Goal: Find specific fact: Find specific fact

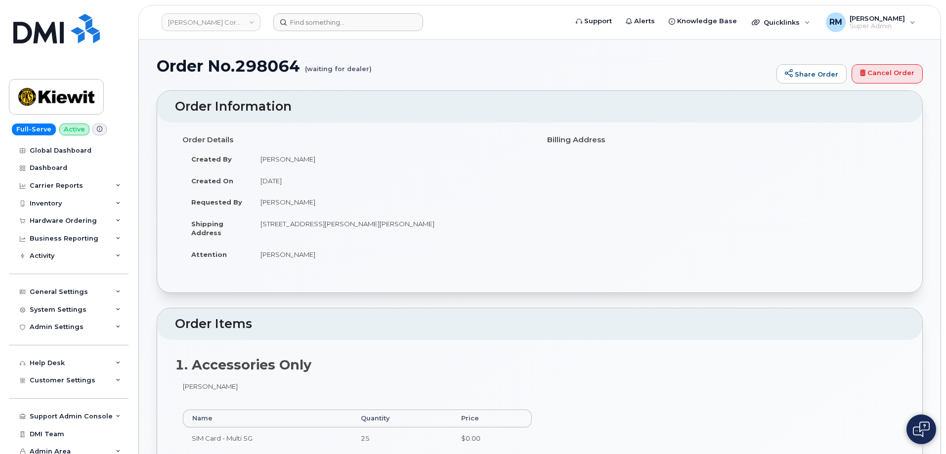
scroll to position [1168, 0]
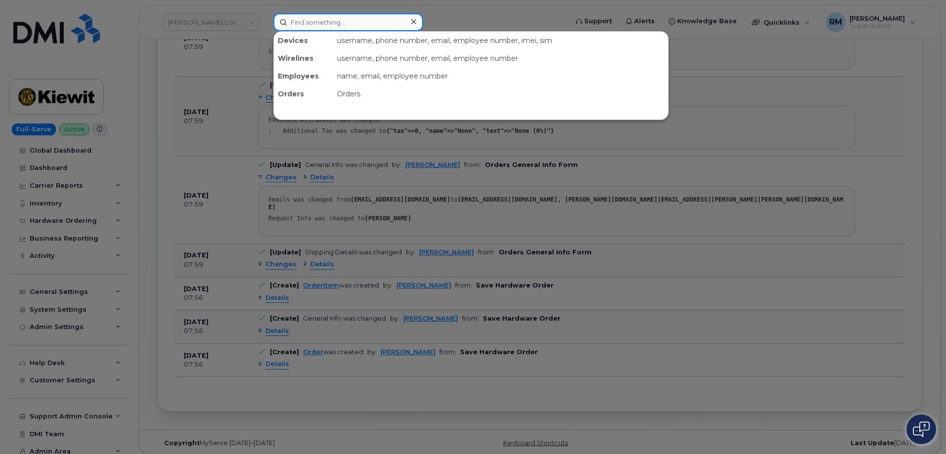
click at [296, 21] on input at bounding box center [348, 22] width 150 height 18
paste input "297036"
type input "297036"
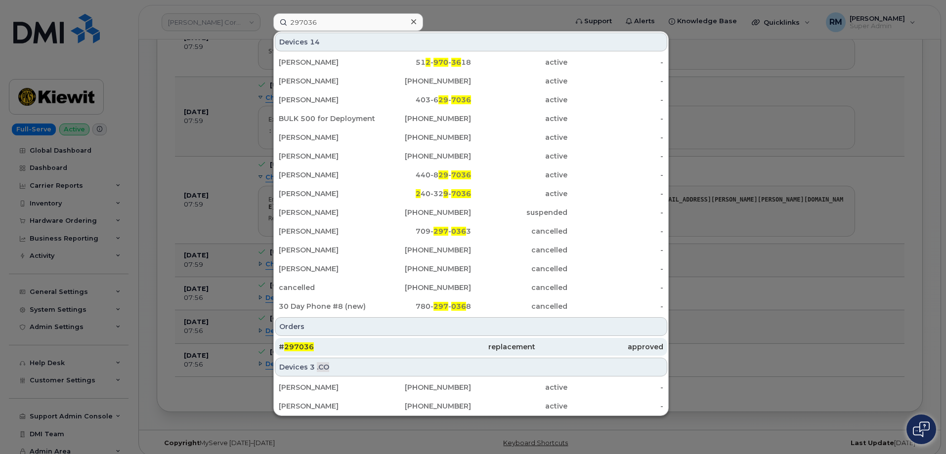
click at [288, 345] on span "297036" at bounding box center [299, 346] width 30 height 9
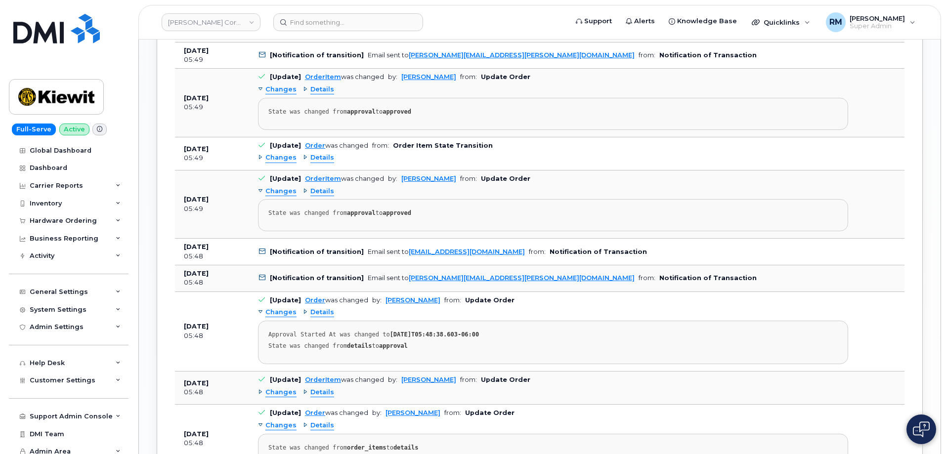
scroll to position [939, 0]
click at [46, 219] on div "Hardware Ordering" at bounding box center [63, 221] width 67 height 8
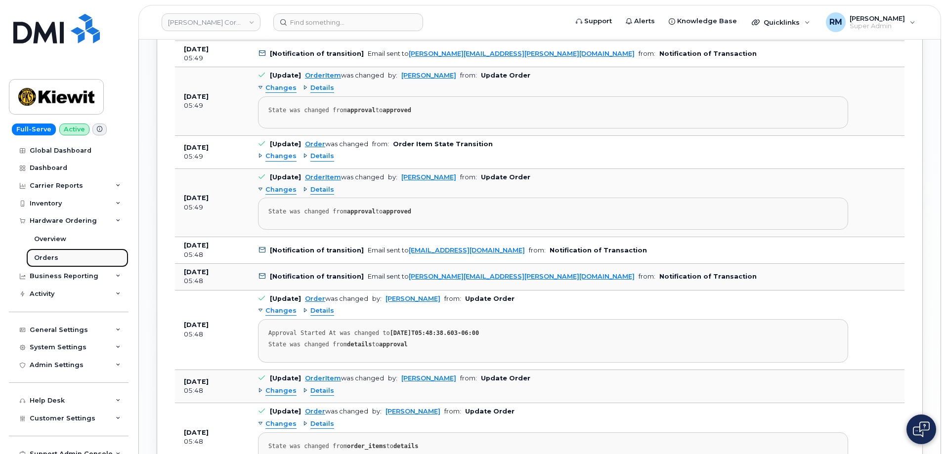
click at [43, 256] on div "Orders" at bounding box center [46, 258] width 24 height 9
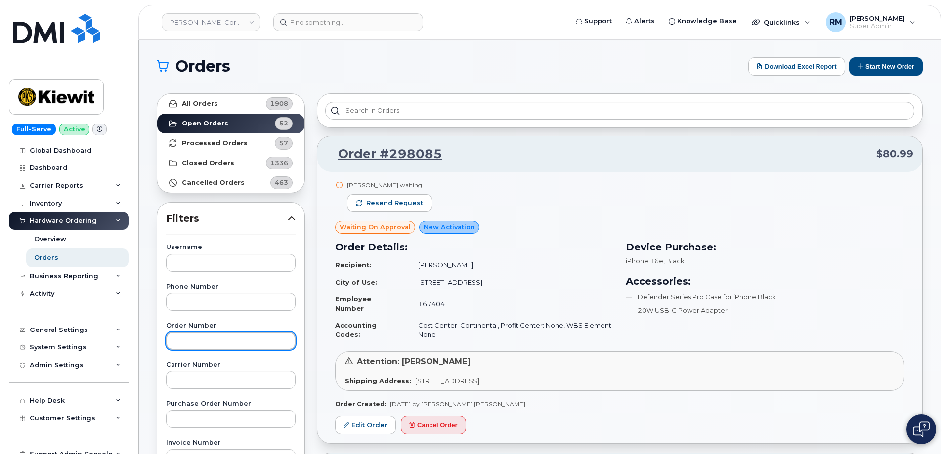
click at [194, 342] on input "text" at bounding box center [230, 341] width 129 height 18
paste input "298064"
type input "298064"
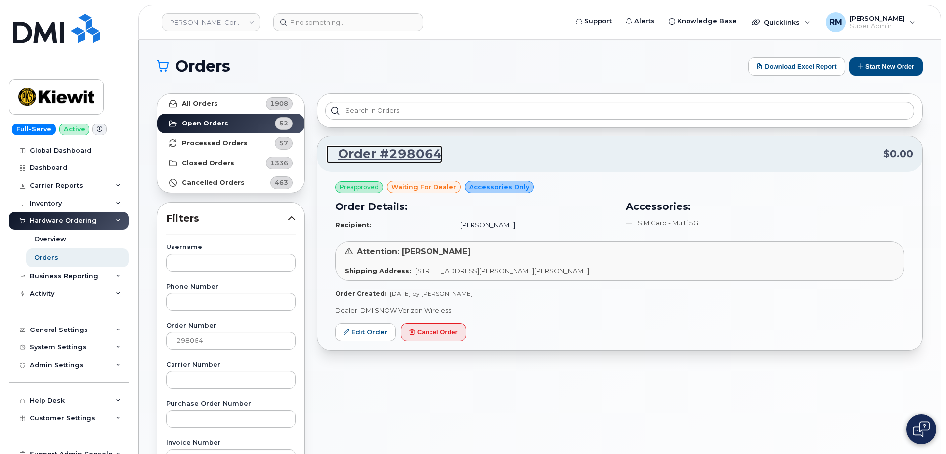
click at [373, 152] on link "Order #298064" at bounding box center [384, 154] width 116 height 18
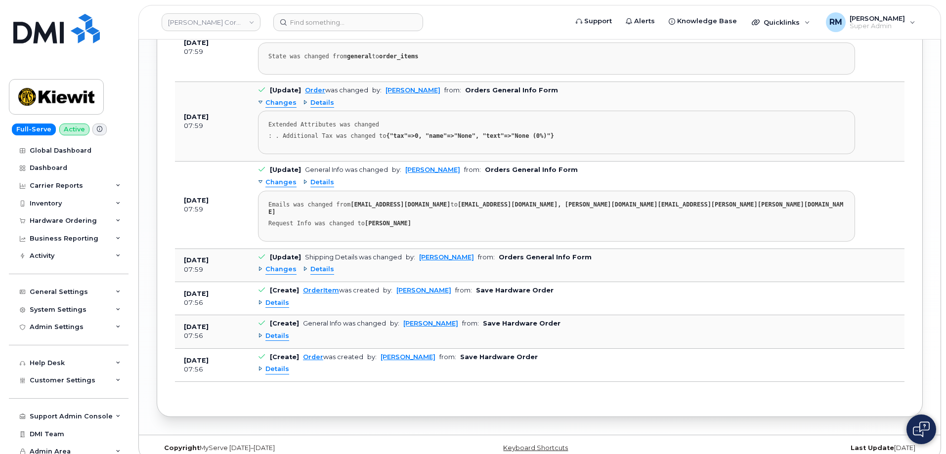
scroll to position [1168, 0]
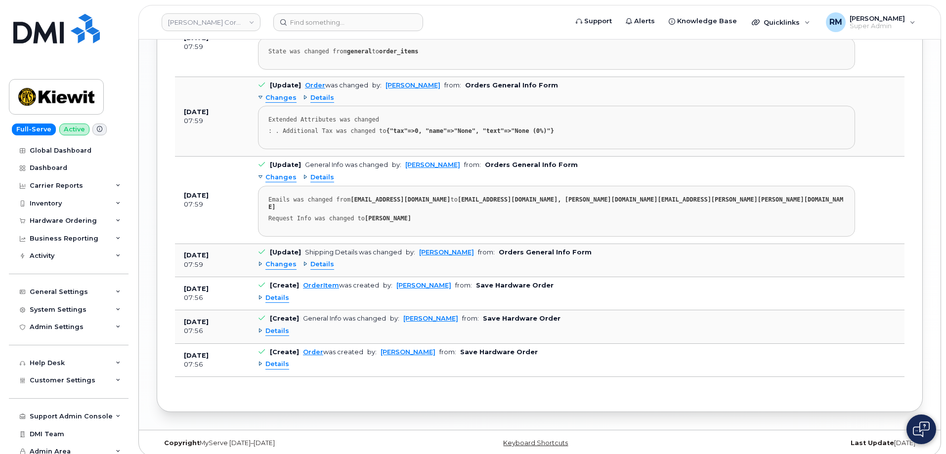
click at [272, 360] on span "Details" at bounding box center [277, 364] width 24 height 9
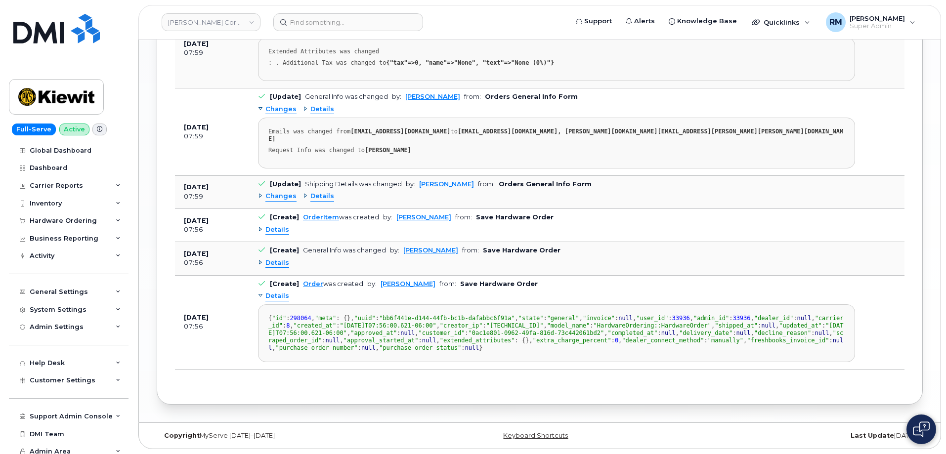
scroll to position [1267, 0]
click at [290, 329] on span "8" at bounding box center [287, 325] width 3 height 7
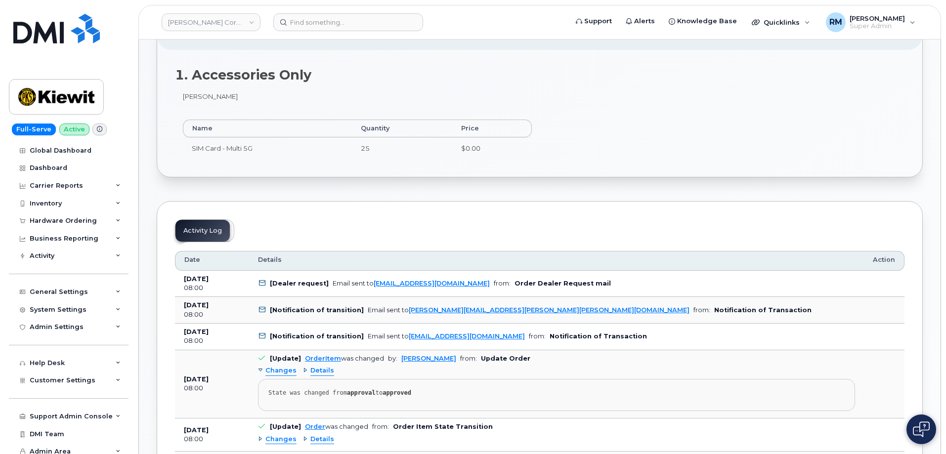
scroll to position [297, 0]
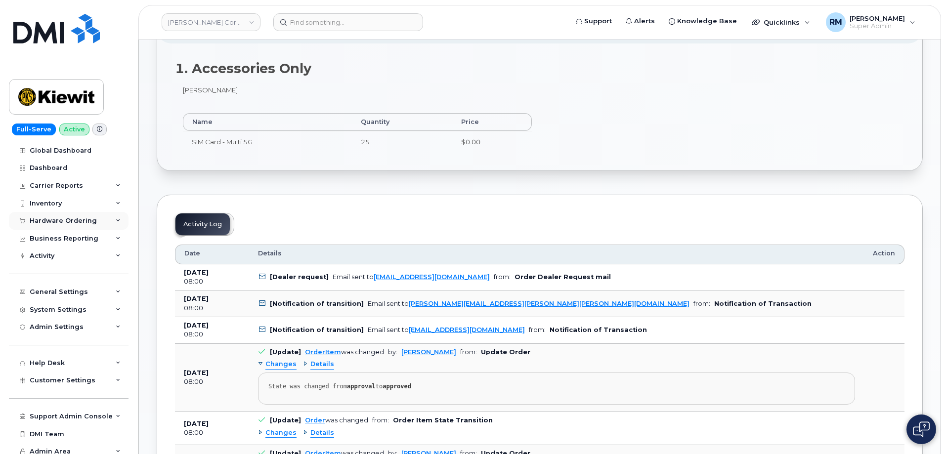
click at [55, 227] on div "Hardware Ordering" at bounding box center [69, 221] width 120 height 18
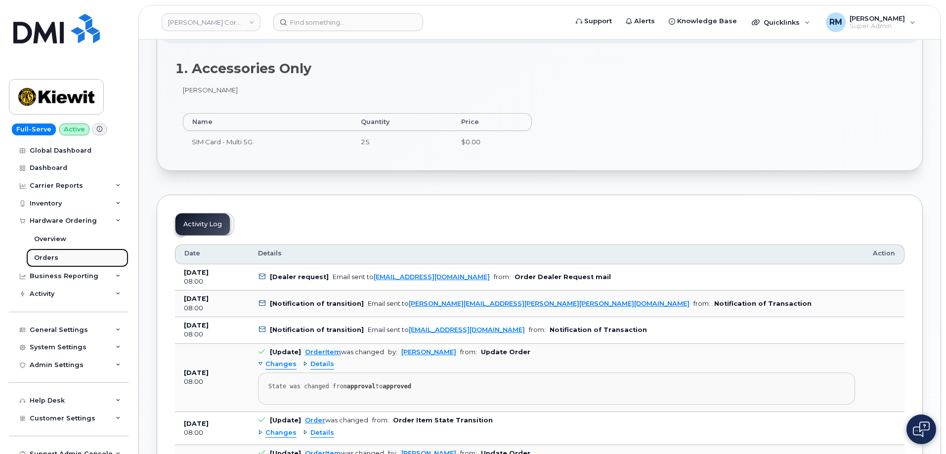
click at [42, 260] on div "Orders" at bounding box center [46, 258] width 24 height 9
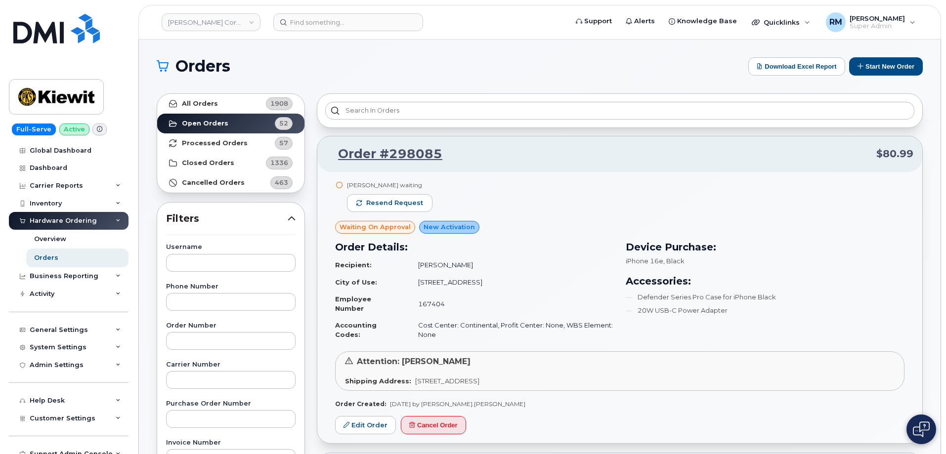
click at [187, 330] on div "Order Number" at bounding box center [230, 336] width 129 height 27
click at [184, 341] on input "text" at bounding box center [230, 341] width 129 height 18
paste input "298064"
type input "298064"
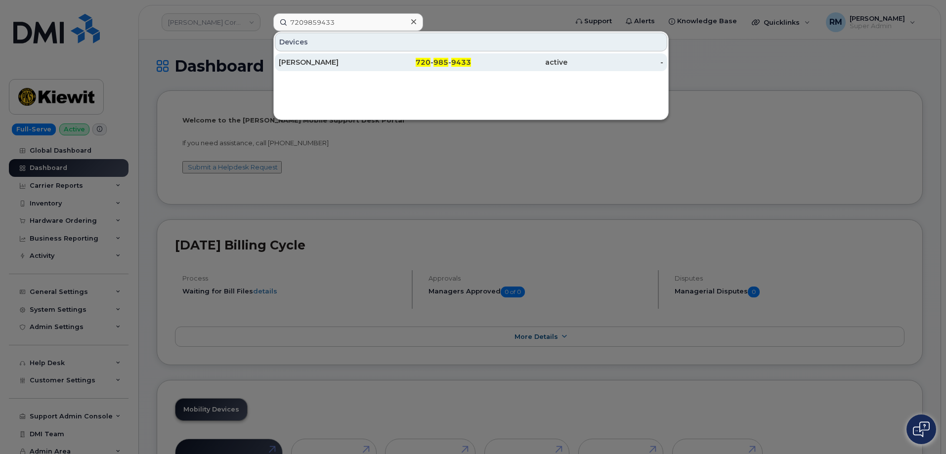
click at [329, 60] on div "[PERSON_NAME]" at bounding box center [327, 62] width 96 height 10
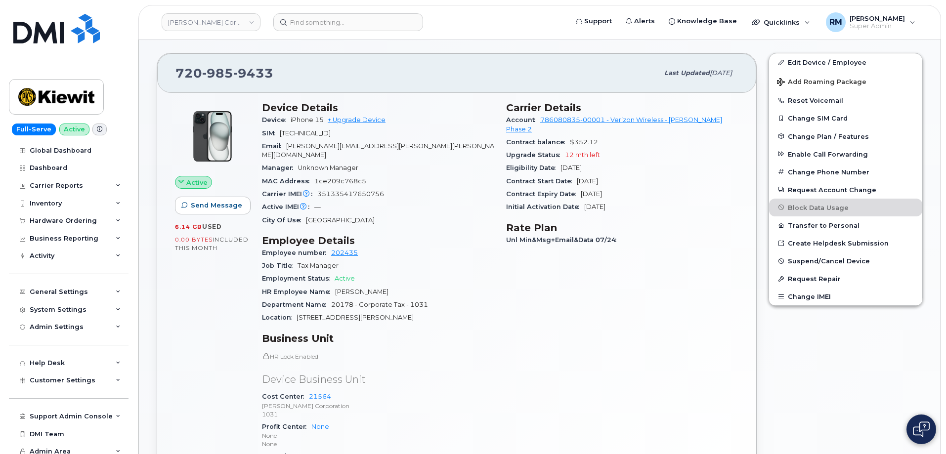
scroll to position [198, 0]
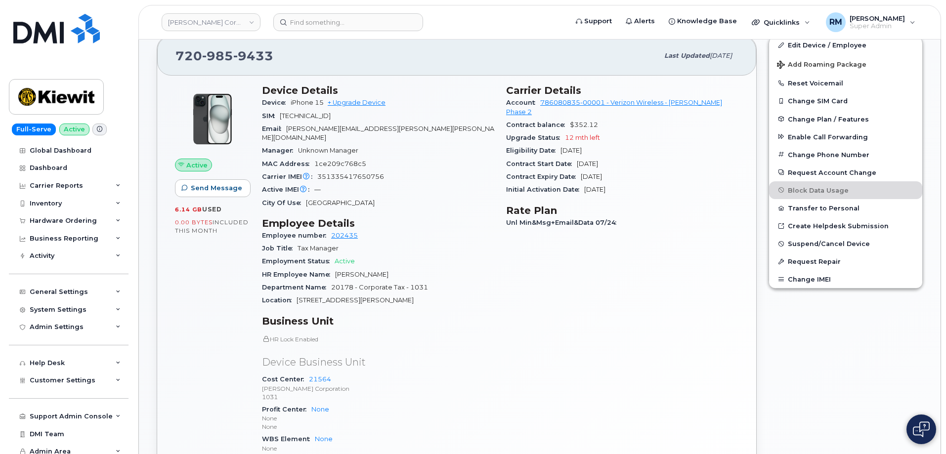
click at [357, 173] on span "351335417650756" at bounding box center [350, 176] width 67 height 7
copy span "351335417650756"
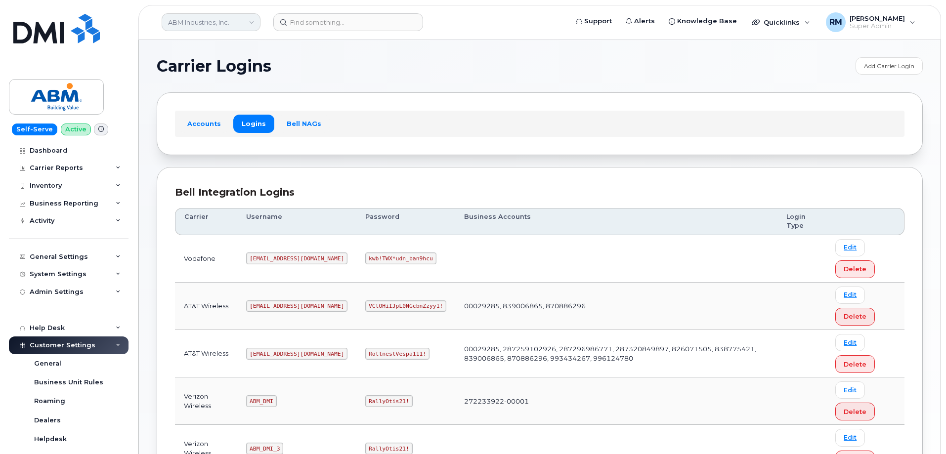
click at [199, 20] on link "ABM Industries, Inc." at bounding box center [211, 22] width 99 height 18
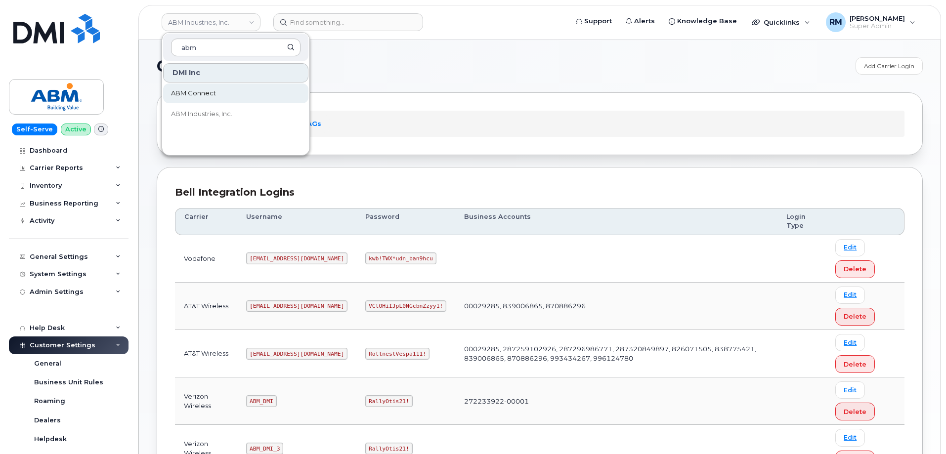
type input "abm"
click at [201, 88] on span "ABM Connect" at bounding box center [193, 93] width 45 height 10
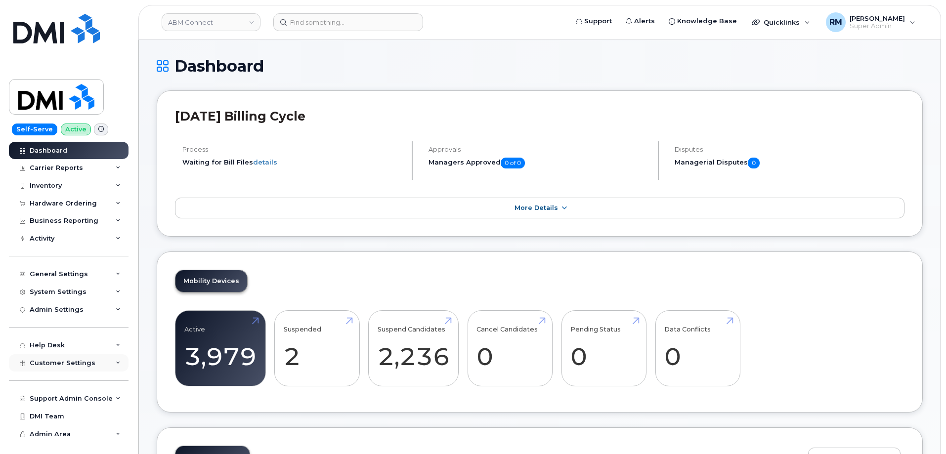
click at [116, 365] on icon at bounding box center [118, 363] width 5 height 5
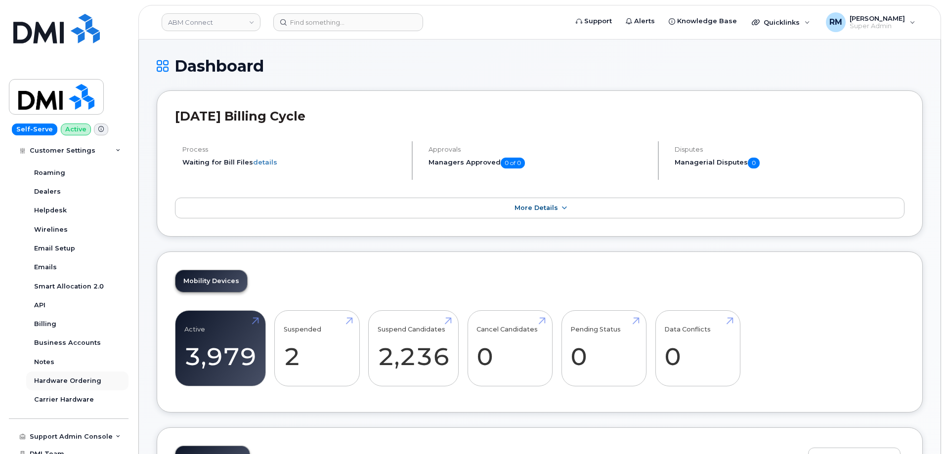
scroll to position [247, 0]
click at [56, 346] on div "Business Accounts" at bounding box center [67, 342] width 67 height 9
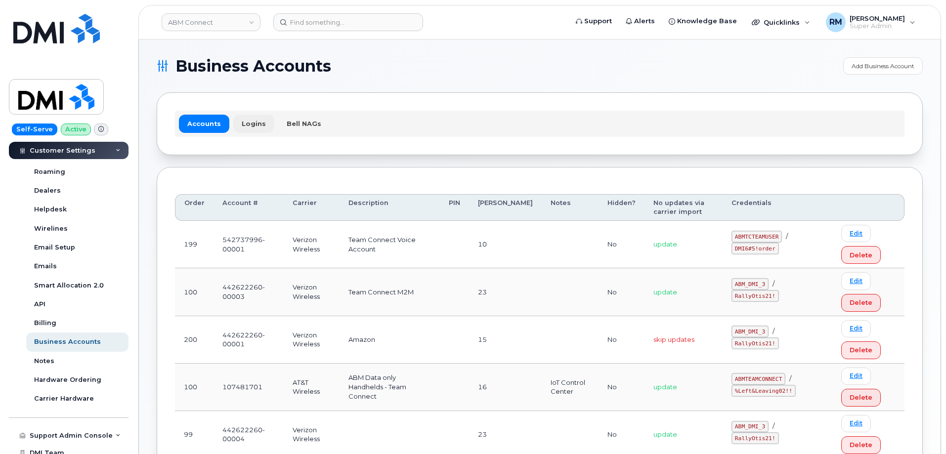
click at [251, 121] on link "Logins" at bounding box center [253, 124] width 41 height 18
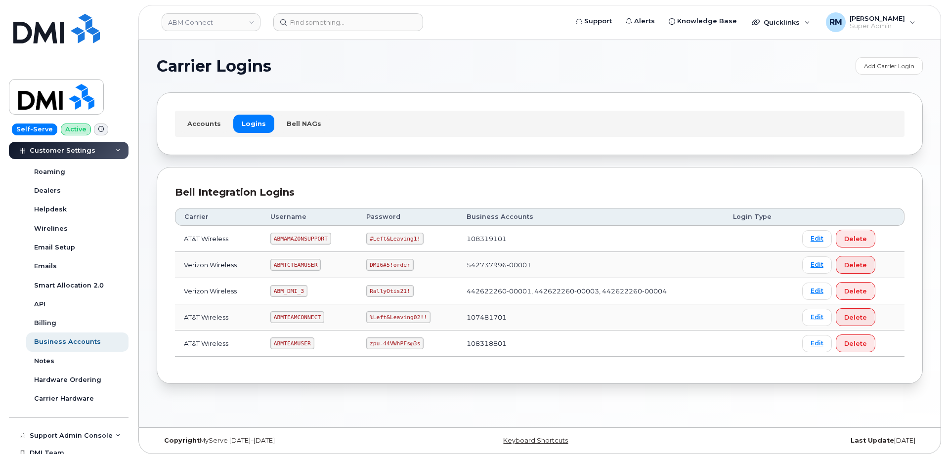
click at [293, 319] on code "ABMTEAMCONNECT" at bounding box center [297, 317] width 54 height 12
click at [198, 125] on link "Accounts" at bounding box center [204, 124] width 50 height 18
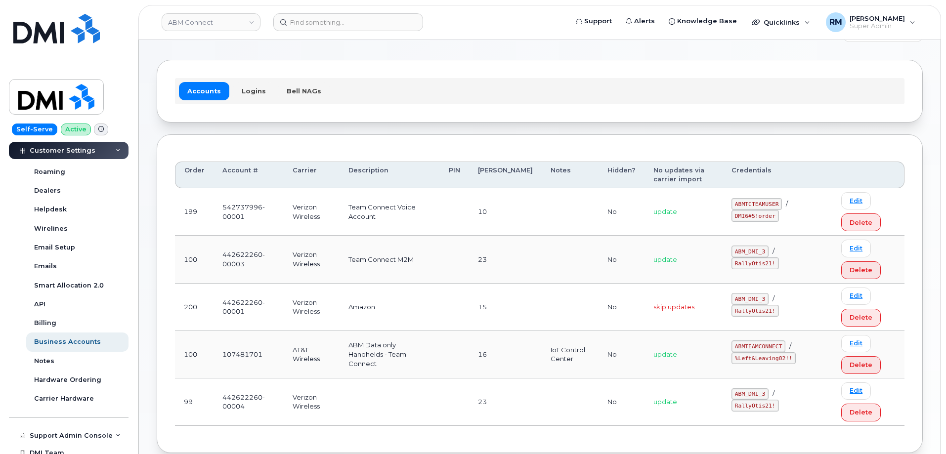
scroll to position [49, 0]
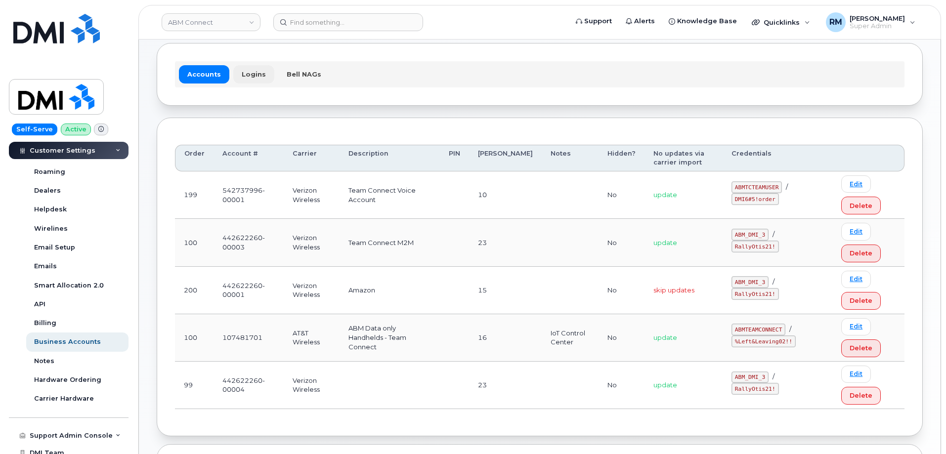
click at [245, 73] on link "Logins" at bounding box center [253, 74] width 41 height 18
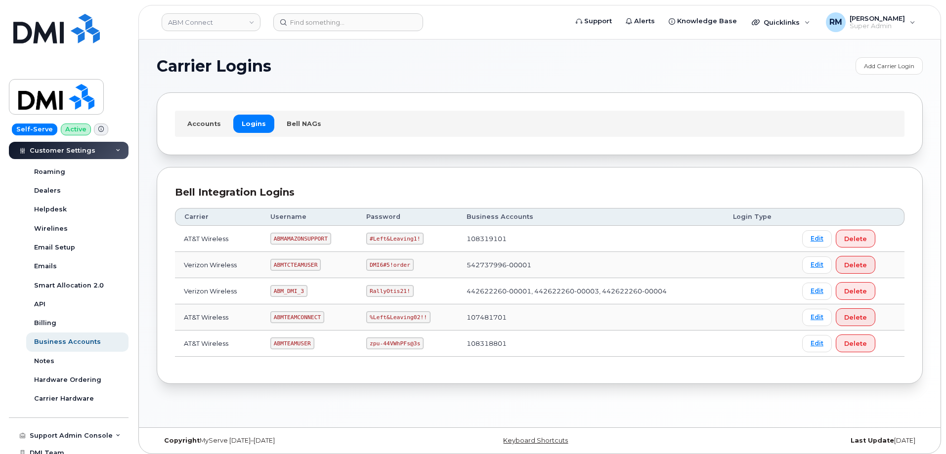
click at [303, 320] on code "ABMTEAMCONNECT" at bounding box center [297, 317] width 54 height 12
copy code "ABMTEAMCONNECT"
drag, startPoint x: 366, startPoint y: 318, endPoint x: 417, endPoint y: 317, distance: 50.9
click at [417, 317] on code "%Left&Leaving02!!" at bounding box center [398, 317] width 64 height 12
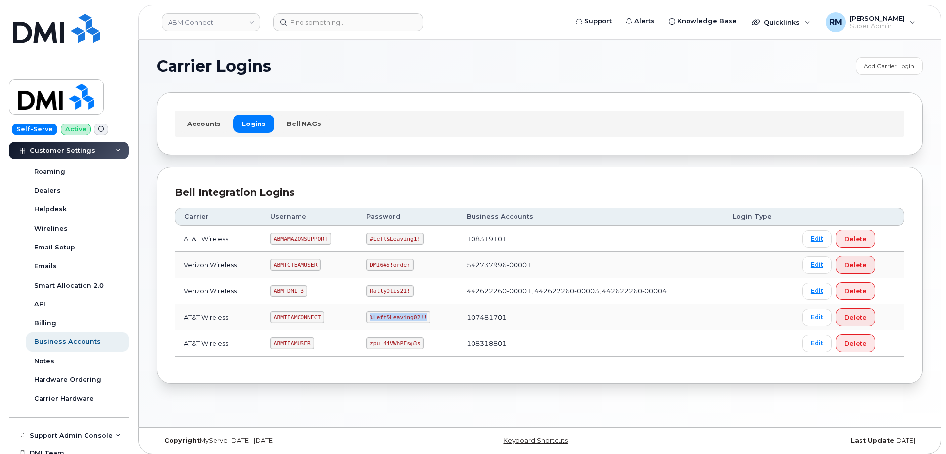
drag, startPoint x: 422, startPoint y: 316, endPoint x: 361, endPoint y: 319, distance: 60.3
click at [361, 319] on td "%Left&Leaving02!!" at bounding box center [407, 317] width 100 height 26
copy code "%Left&Leaving02!!"
click at [396, 316] on code "%Left&Leaving02!!" at bounding box center [398, 317] width 64 height 12
drag, startPoint x: 415, startPoint y: 318, endPoint x: 364, endPoint y: 315, distance: 51.0
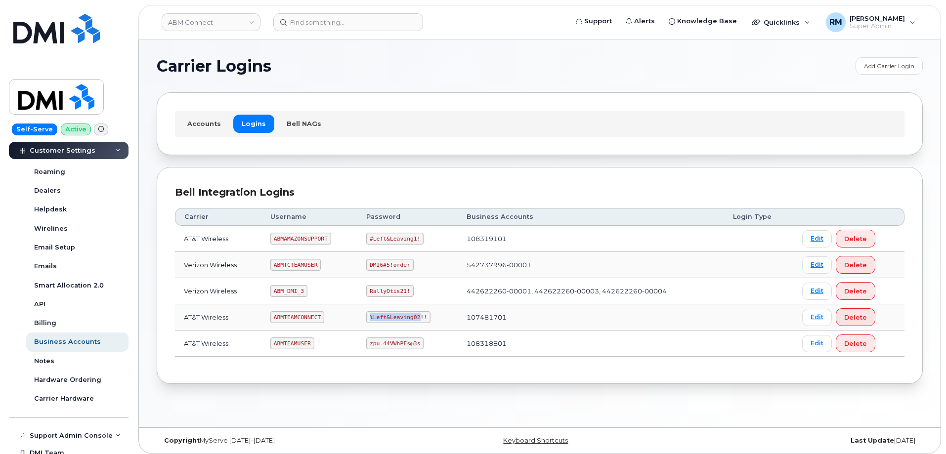
click at [366, 315] on code "%Left&Leaving02!!" at bounding box center [398, 317] width 64 height 12
copy code "%Left&Leaving02"
click at [285, 343] on code "ABMTEAMUSER" at bounding box center [292, 344] width 44 height 12
copy code "ABMTEAMUSER"
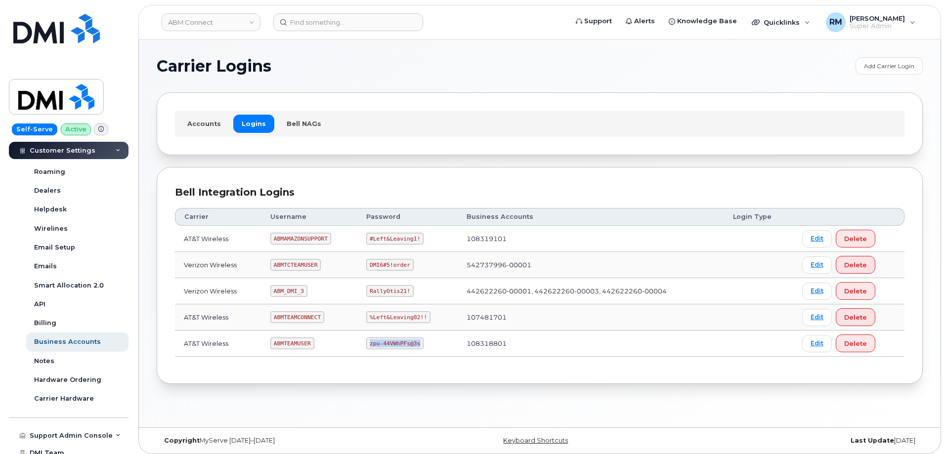
drag, startPoint x: 367, startPoint y: 345, endPoint x: 420, endPoint y: 344, distance: 53.4
click at [420, 344] on td "zpu-44VWhPFs@3s" at bounding box center [407, 344] width 100 height 26
copy code "zpu-44VWhPFs@3s"
click at [386, 343] on code "zpu-44VWhPFs@3s" at bounding box center [394, 344] width 57 height 12
drag, startPoint x: 406, startPoint y: 343, endPoint x: 364, endPoint y: 345, distance: 42.1
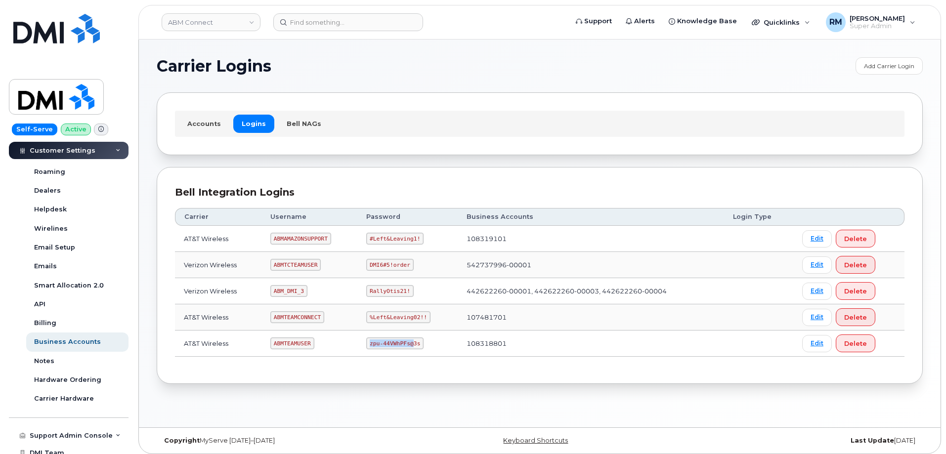
click at [366, 345] on code "zpu-44VWhPFs@3s" at bounding box center [394, 344] width 57 height 12
copy code "zpu-44VWhPFs@"
click at [890, 21] on span "[PERSON_NAME]" at bounding box center [877, 18] width 55 height 8
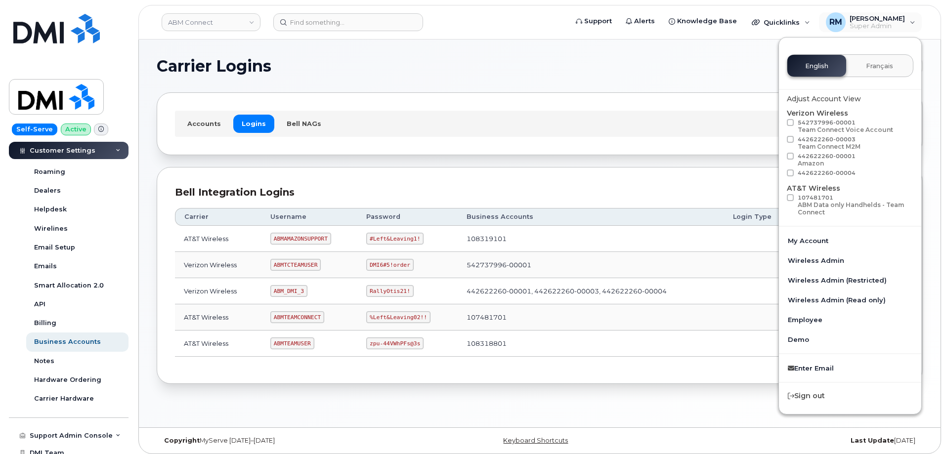
click at [291, 317] on code "ABMTEAMCONNECT" at bounding box center [297, 317] width 54 height 12
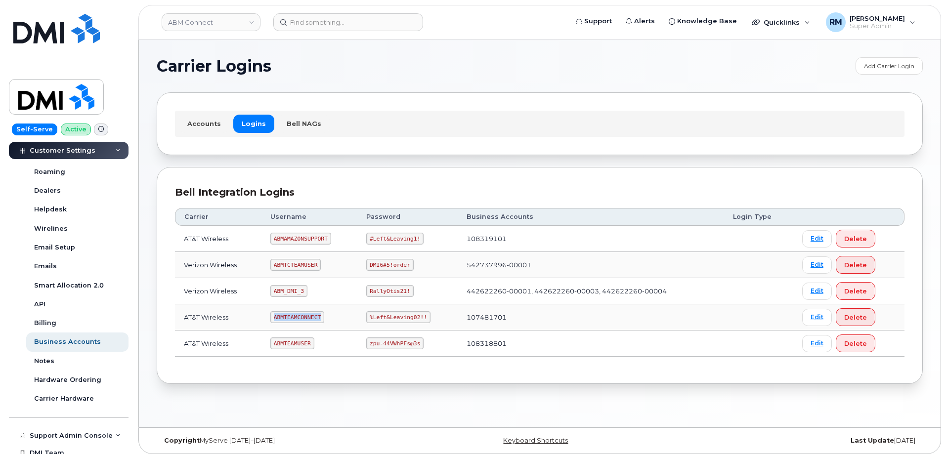
click at [291, 317] on code "ABMTEAMCONNECT" at bounding box center [297, 317] width 54 height 12
copy code "ABMTEAMCONNECT"
